Goal: Task Accomplishment & Management: Manage account settings

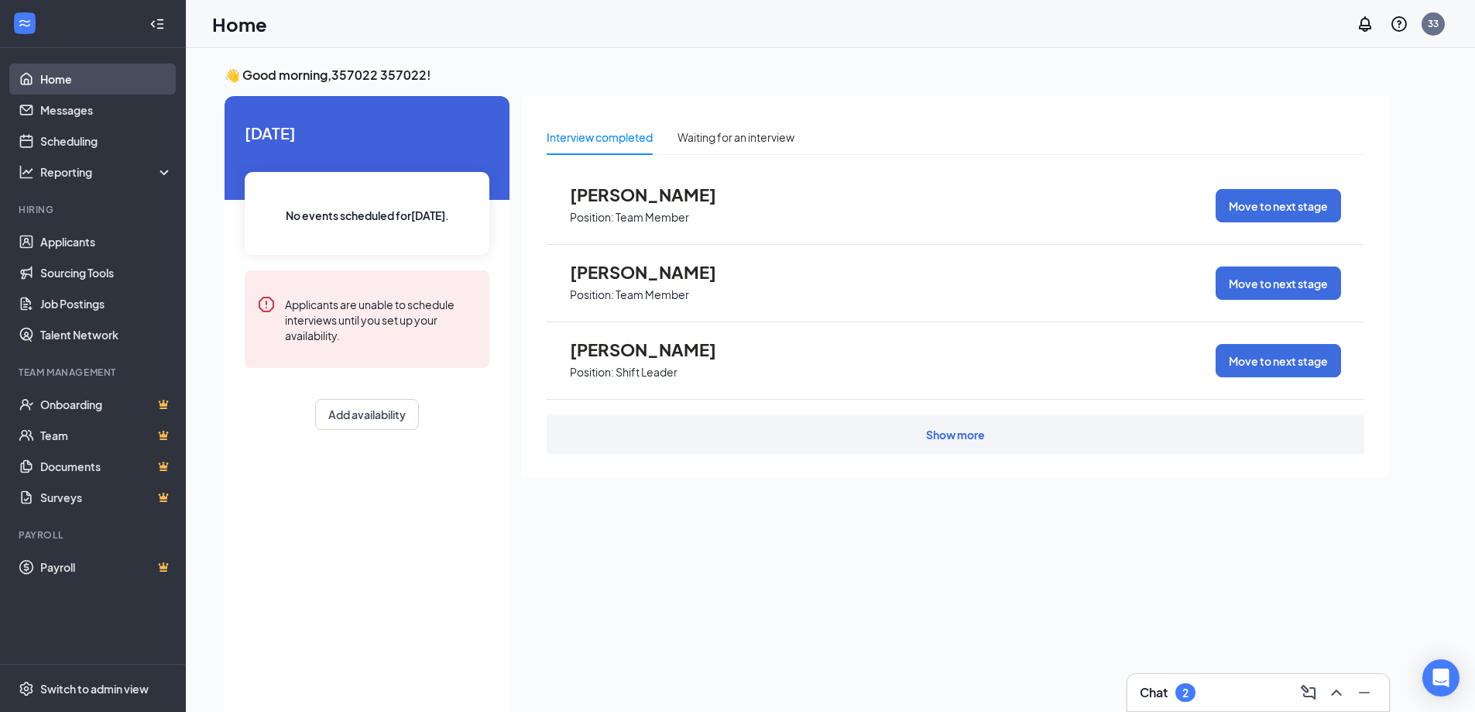
click at [94, 76] on link "Home" at bounding box center [106, 79] width 132 height 31
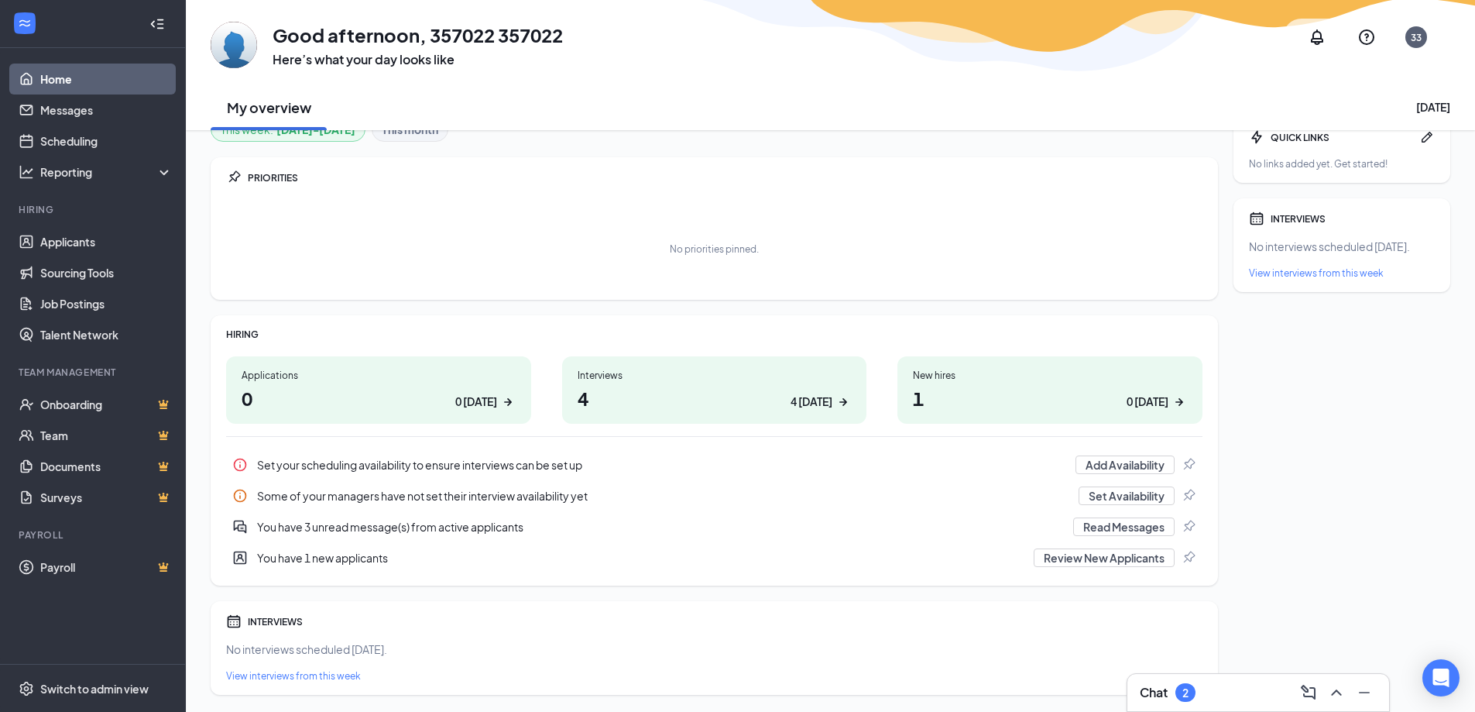
scroll to position [70, 0]
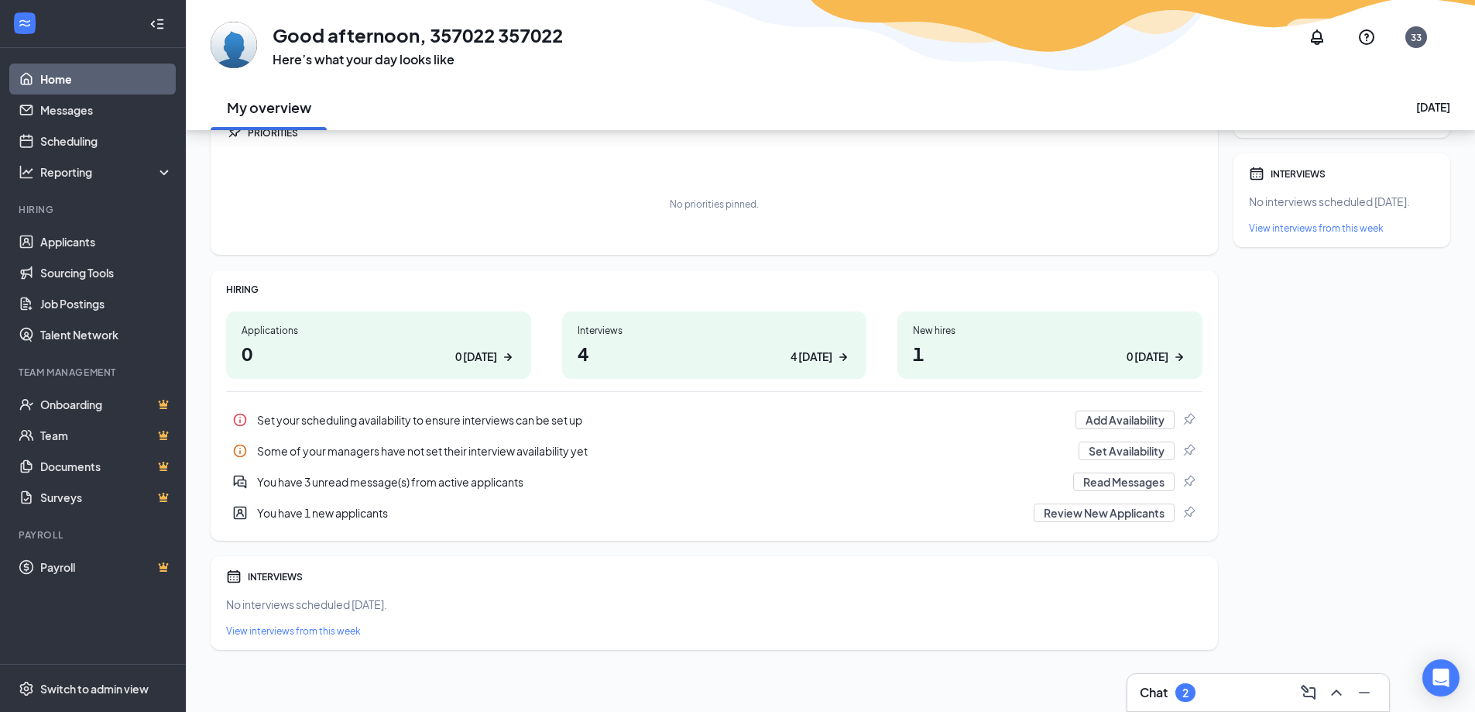
click at [952, 339] on div "New hires 1 0 today" at bounding box center [1050, 344] width 305 height 67
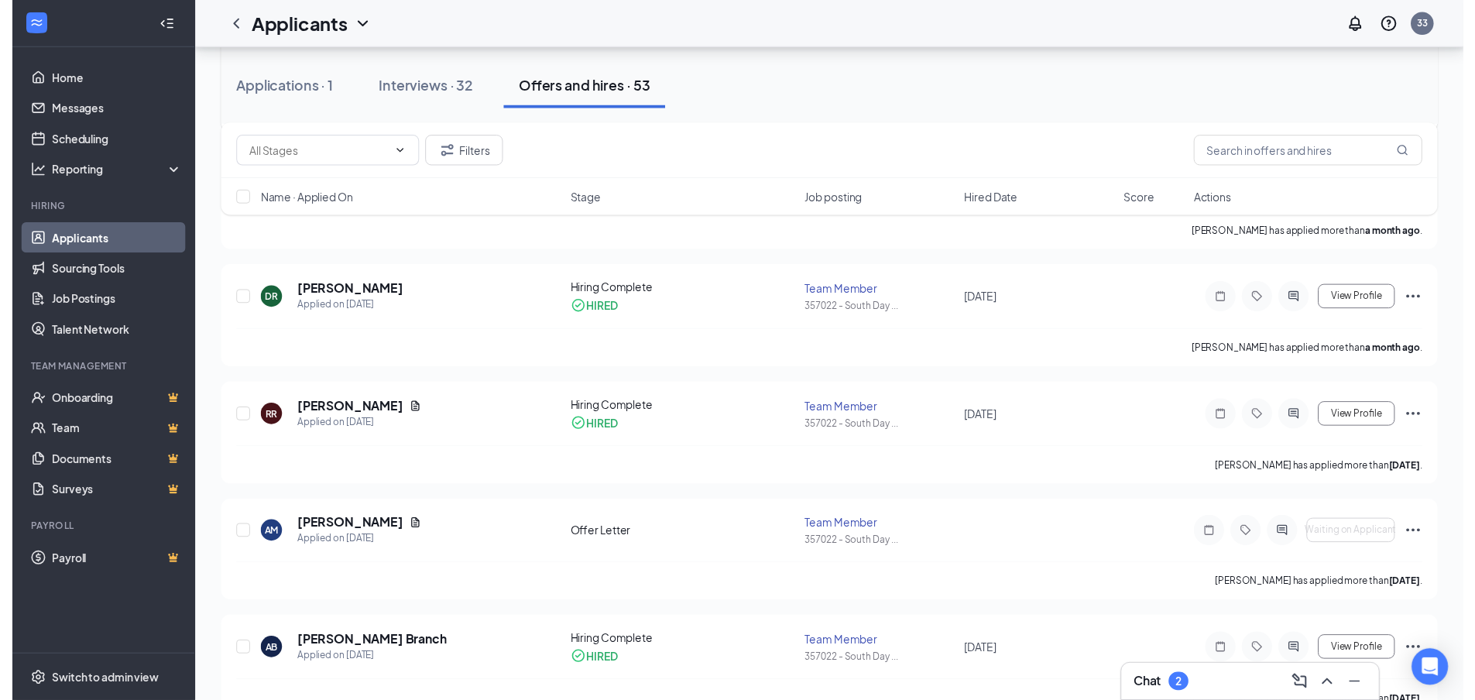
scroll to position [620, 0]
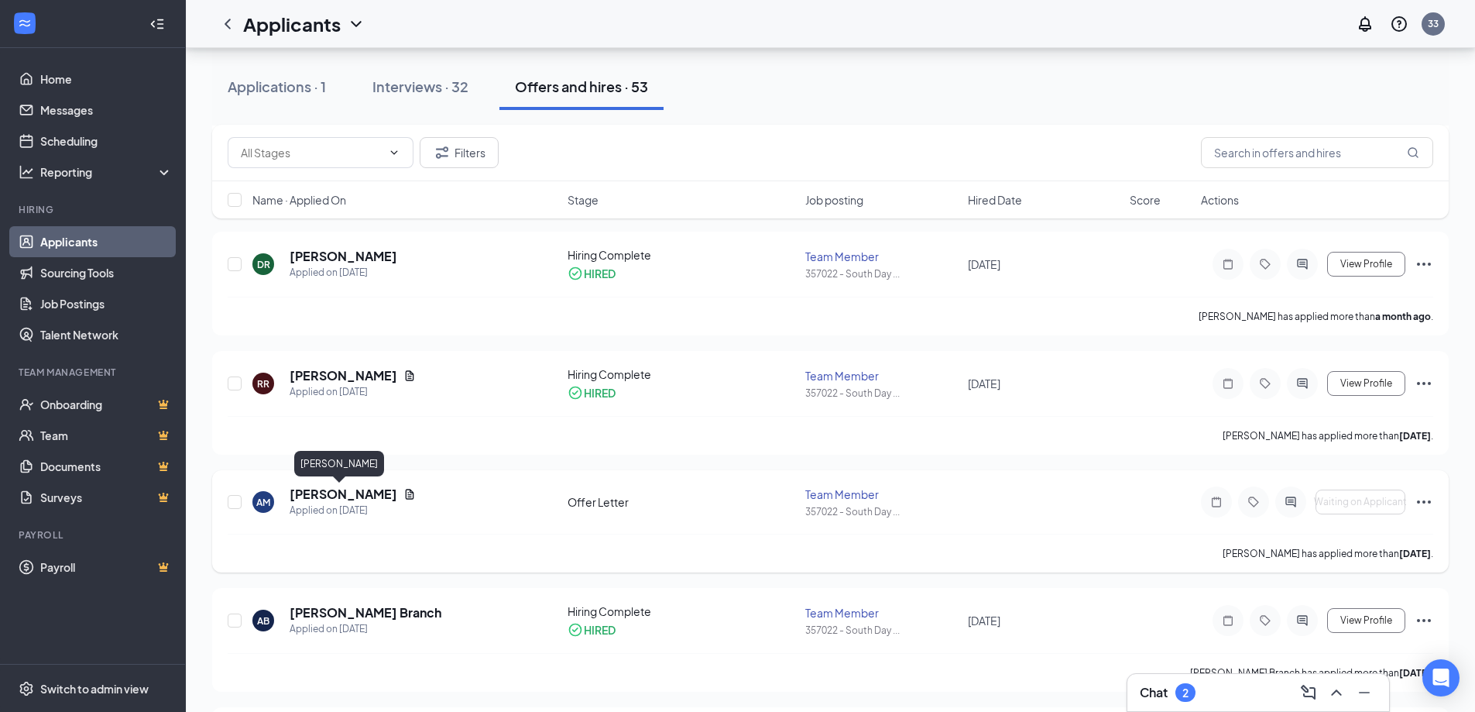
click at [352, 491] on h5 "[PERSON_NAME]" at bounding box center [344, 494] width 108 height 17
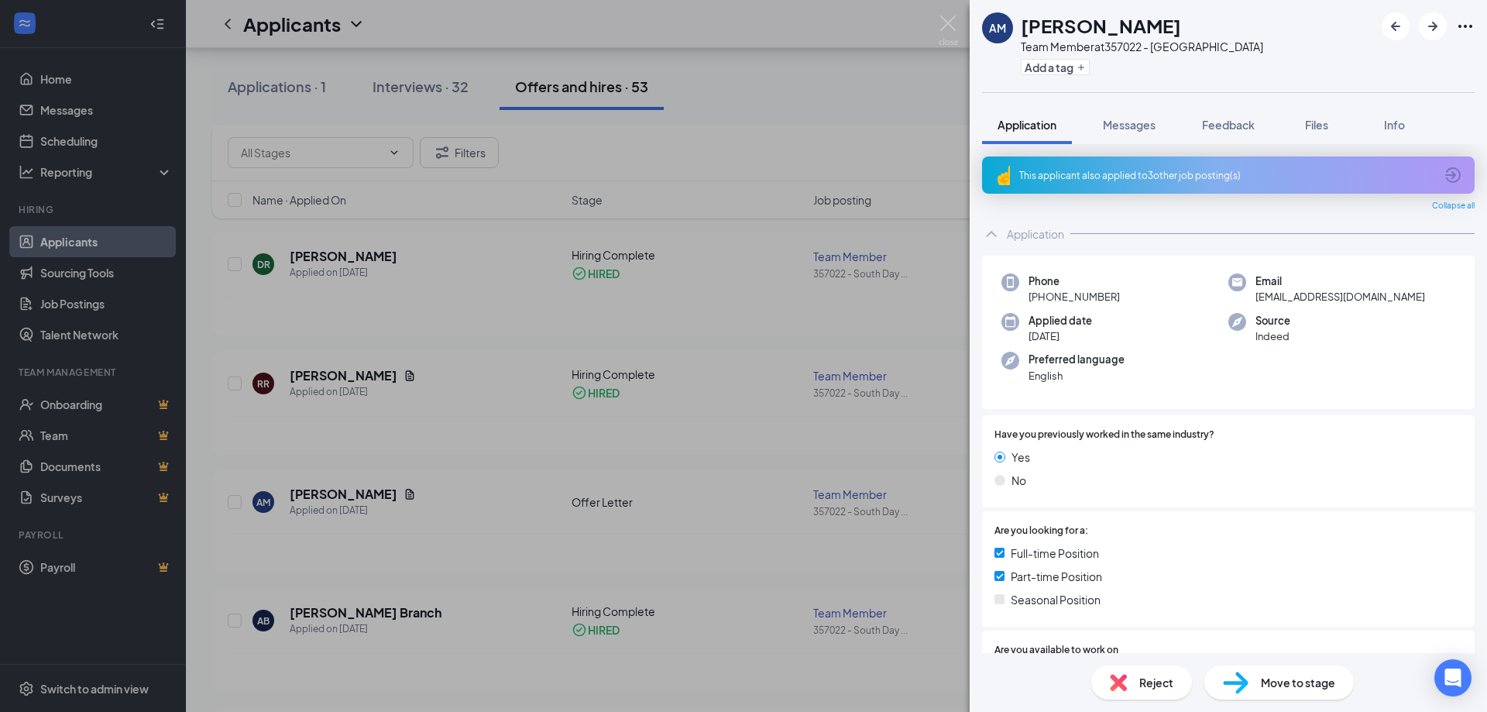
click at [639, 233] on div "AM [PERSON_NAME] Team Member at 357022 - South Daytona Add a tag Application Me…" at bounding box center [743, 356] width 1487 height 712
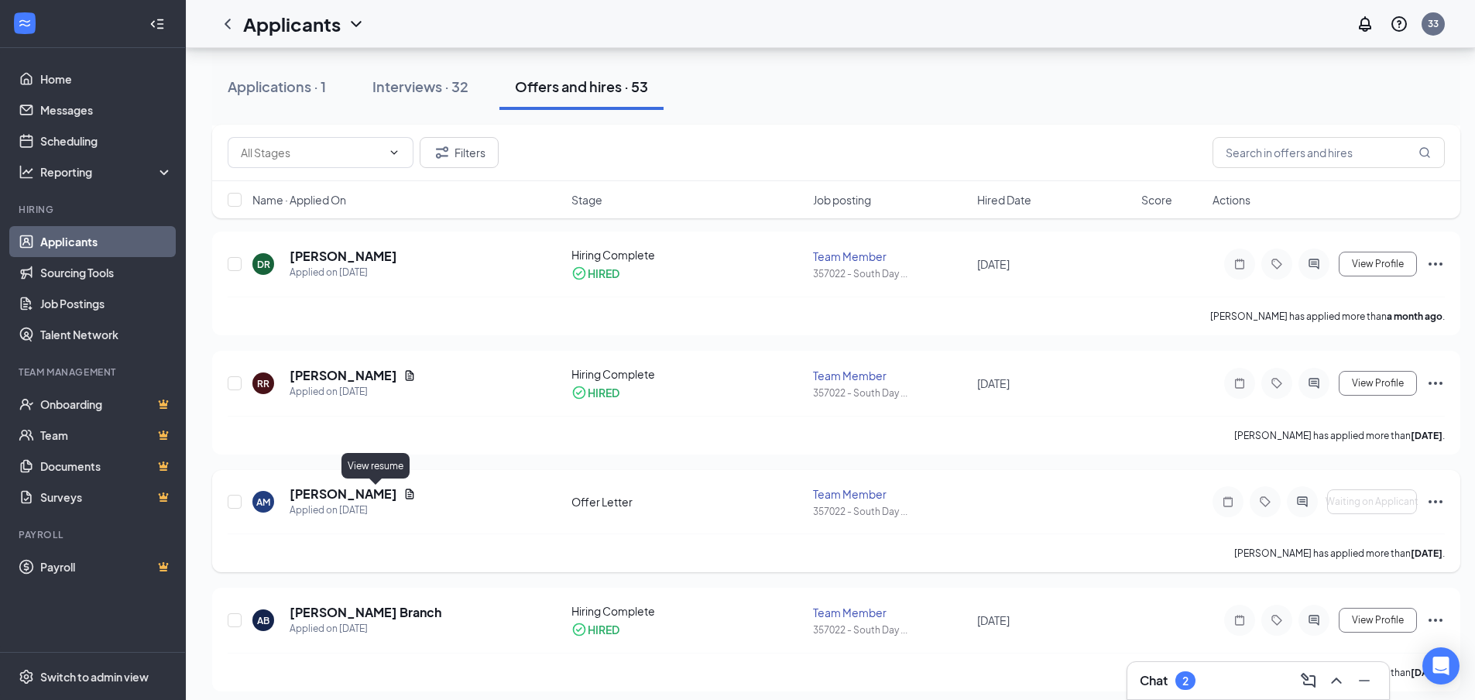
click at [404, 495] on icon "Document" at bounding box center [410, 494] width 12 height 12
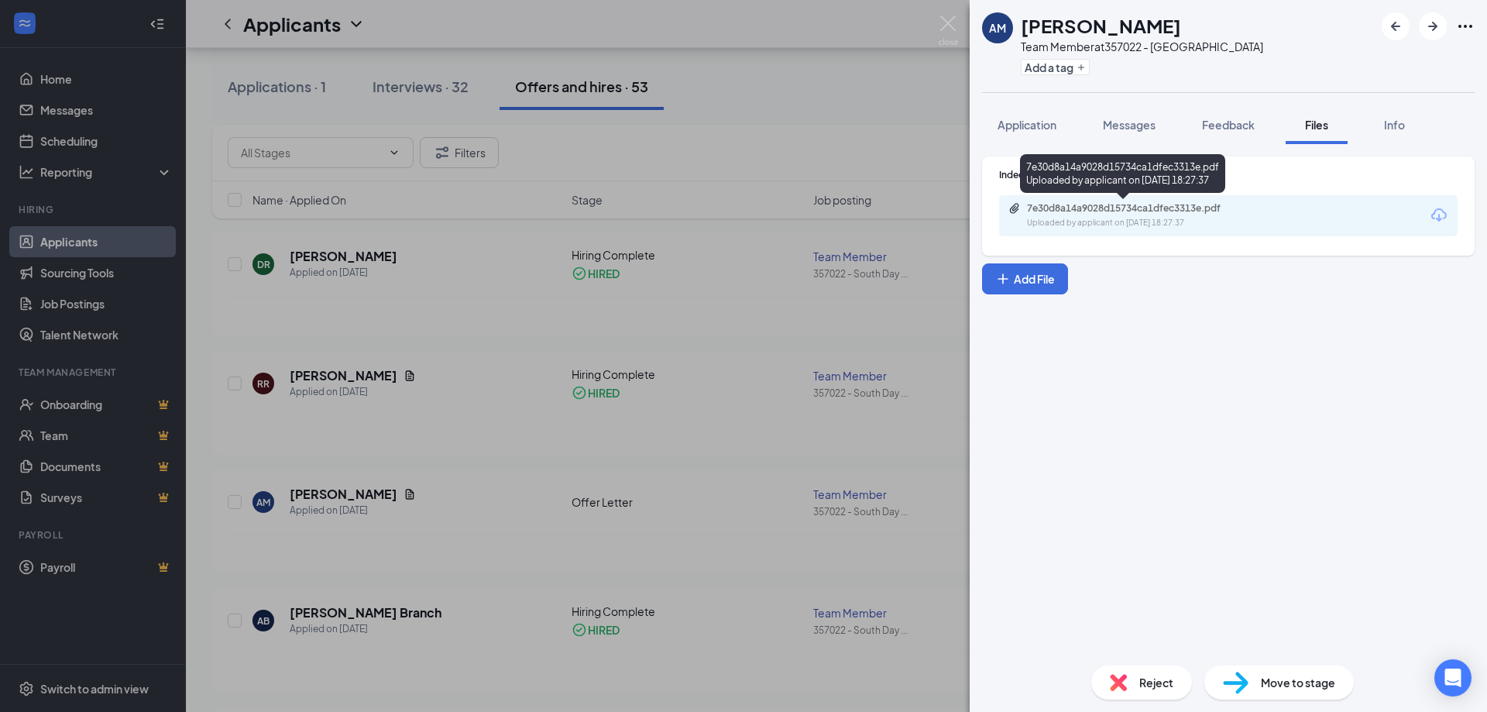
click at [1075, 215] on div "7e30d8a14a9028d15734ca1dfec3313e.pdf Uploaded by applicant on [DATE] 18:27:37" at bounding box center [1133, 215] width 251 height 27
click at [717, 111] on div "AM [PERSON_NAME] Team Member at 357022 - [GEOGRAPHIC_DATA] Add a tag Applicatio…" at bounding box center [743, 356] width 1487 height 712
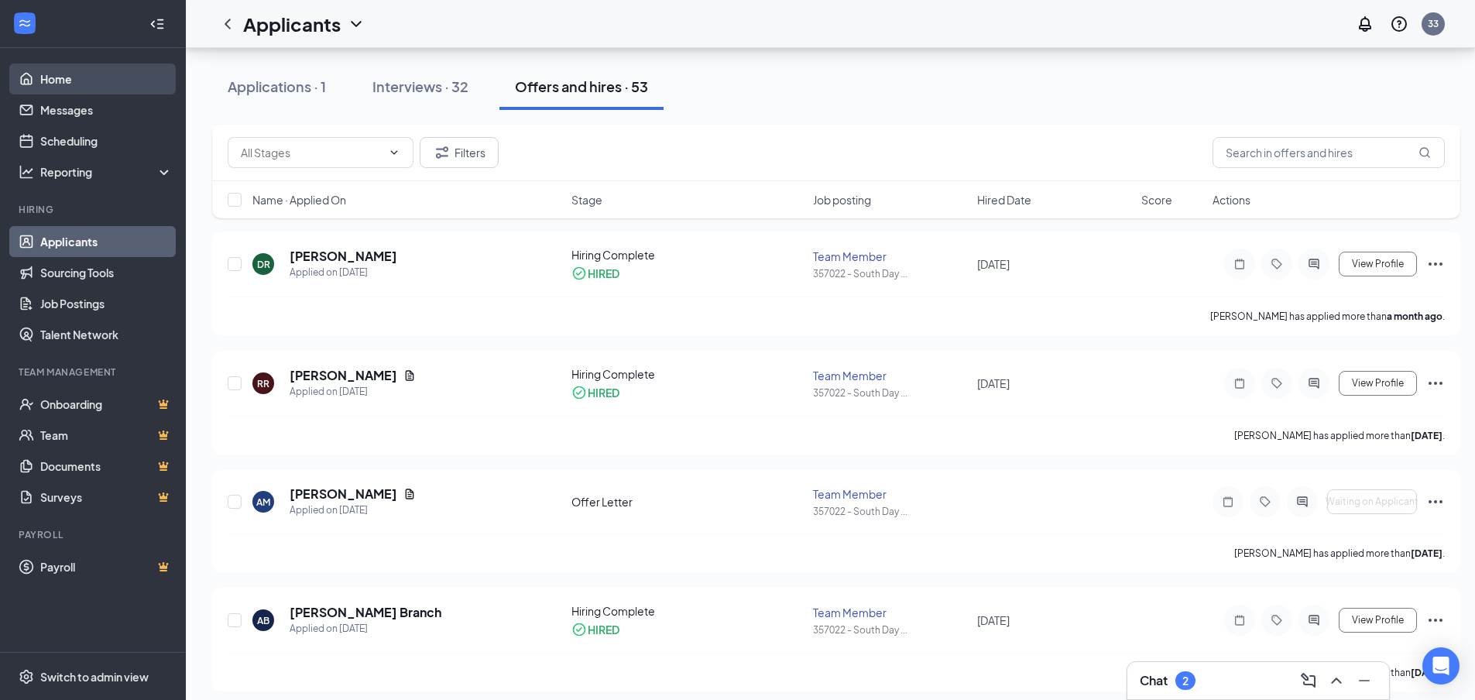
click at [41, 72] on link "Home" at bounding box center [106, 79] width 132 height 31
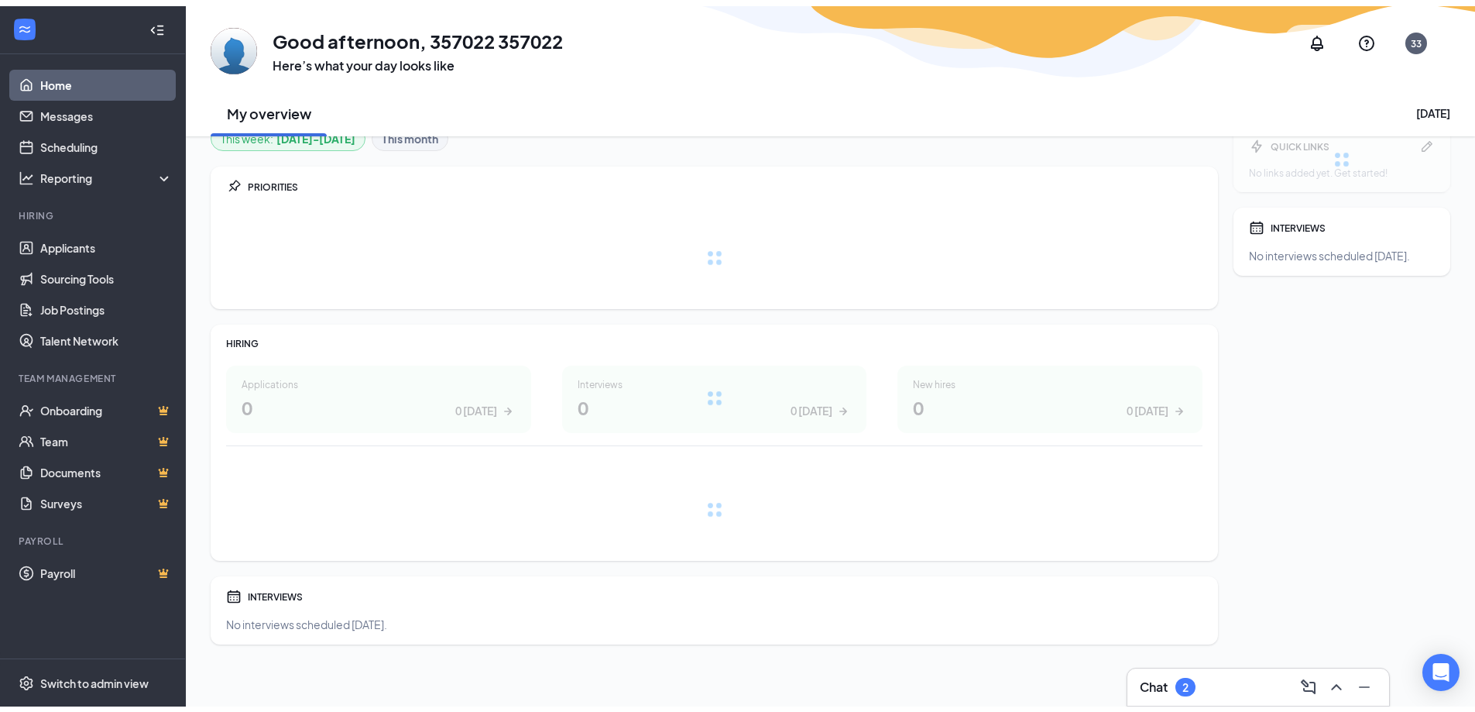
scroll to position [11, 0]
